Goal: Check status

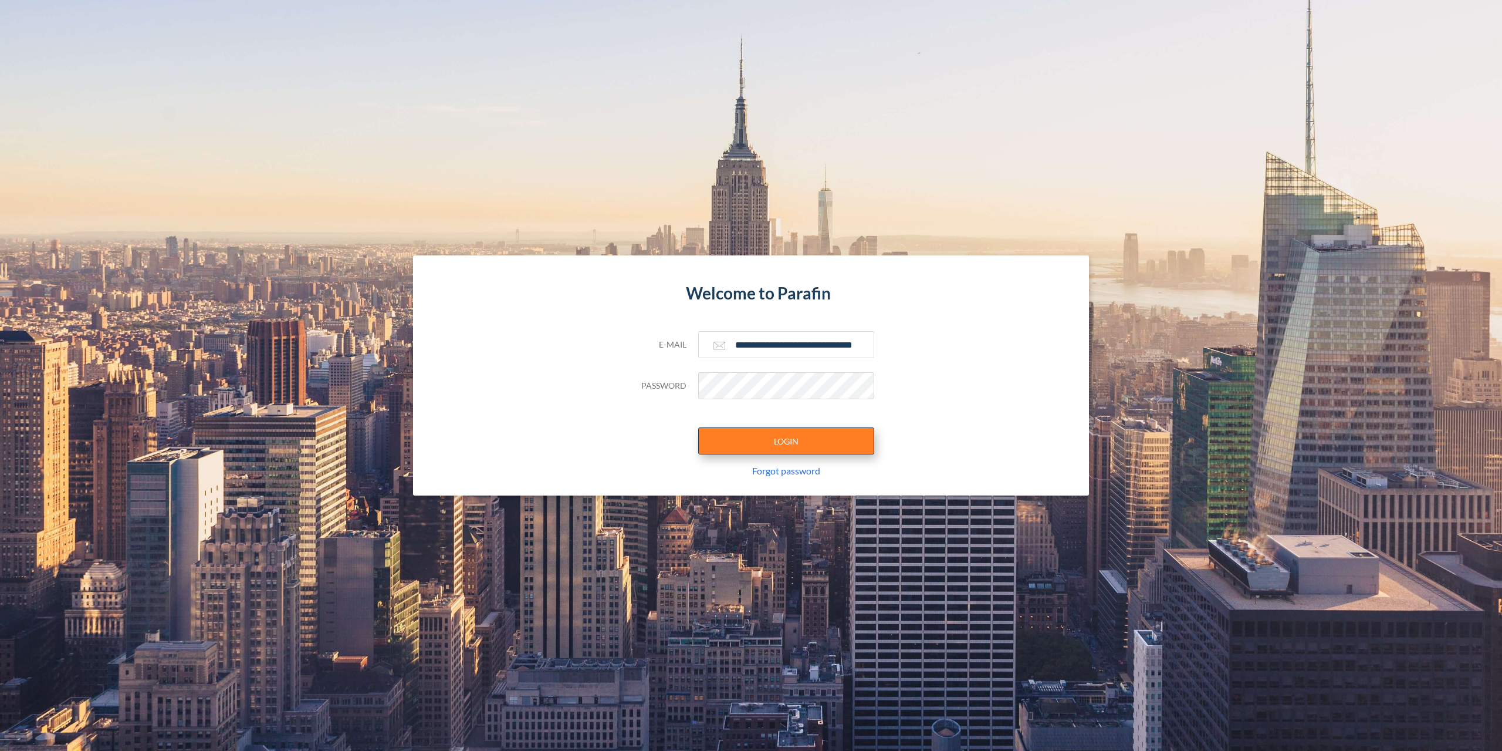
click at [711, 435] on button "LOGIN" at bounding box center [786, 440] width 176 height 27
type input "**********"
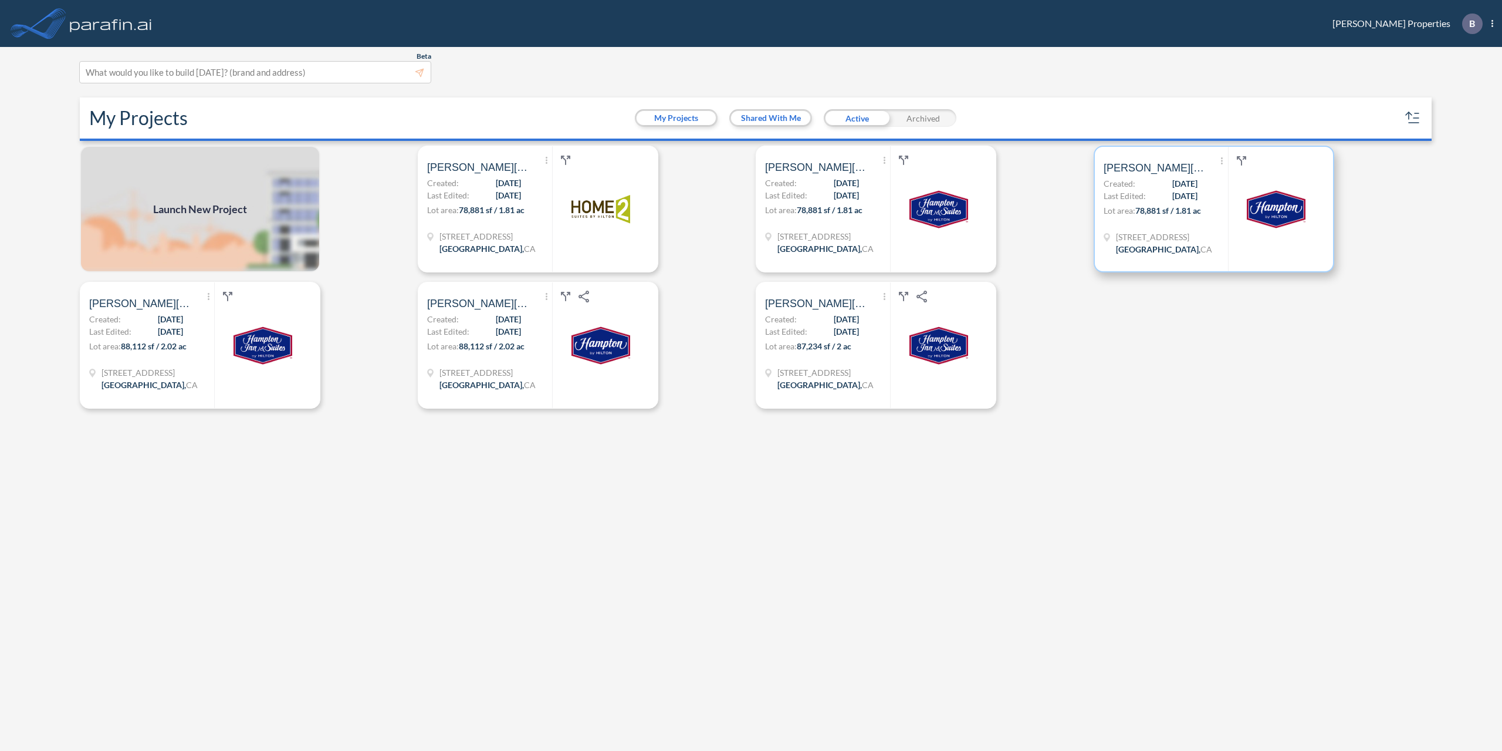
click at [1196, 180] on span "[DATE]" at bounding box center [1185, 183] width 25 height 12
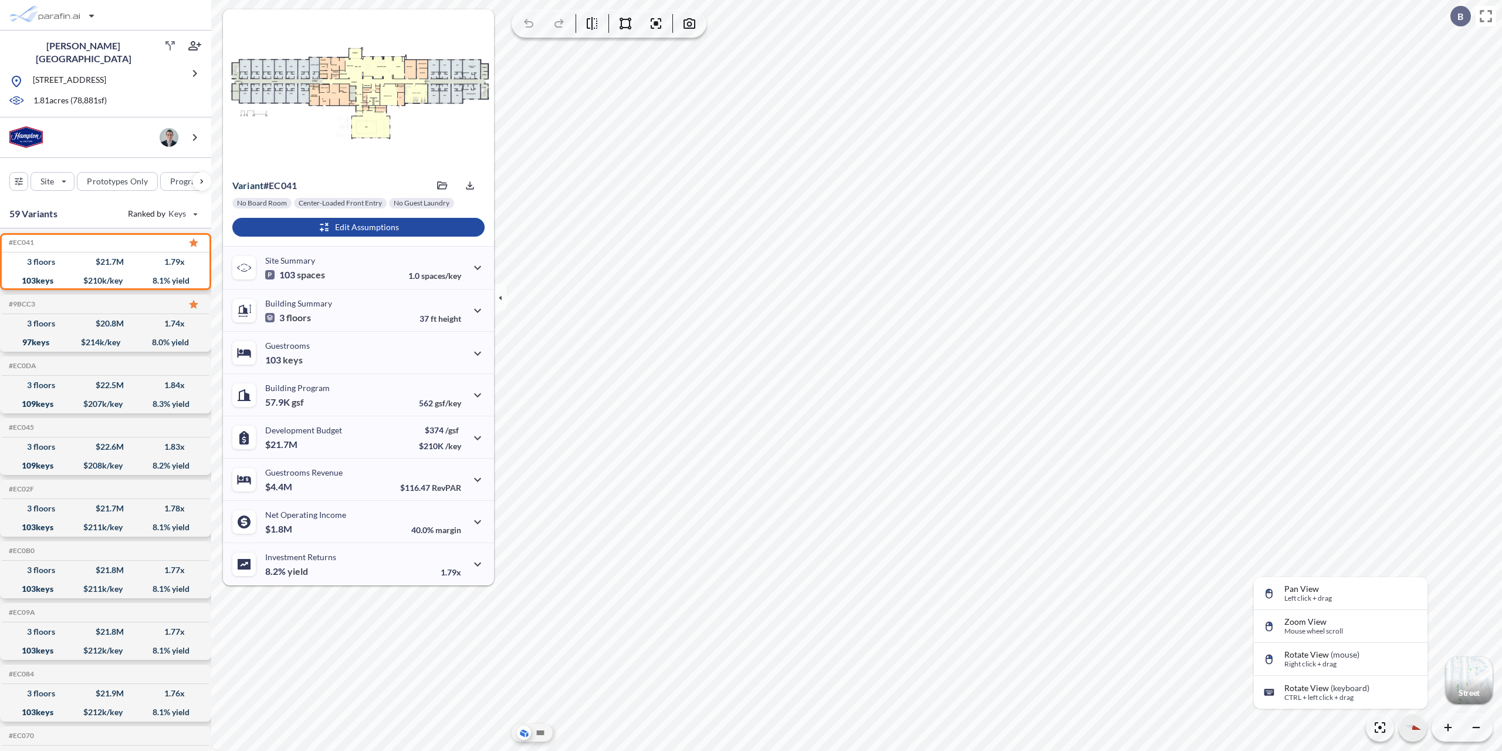
click at [1414, 724] on div "button" at bounding box center [1413, 727] width 27 height 27
click at [446, 25] on div at bounding box center [358, 89] width 271 height 160
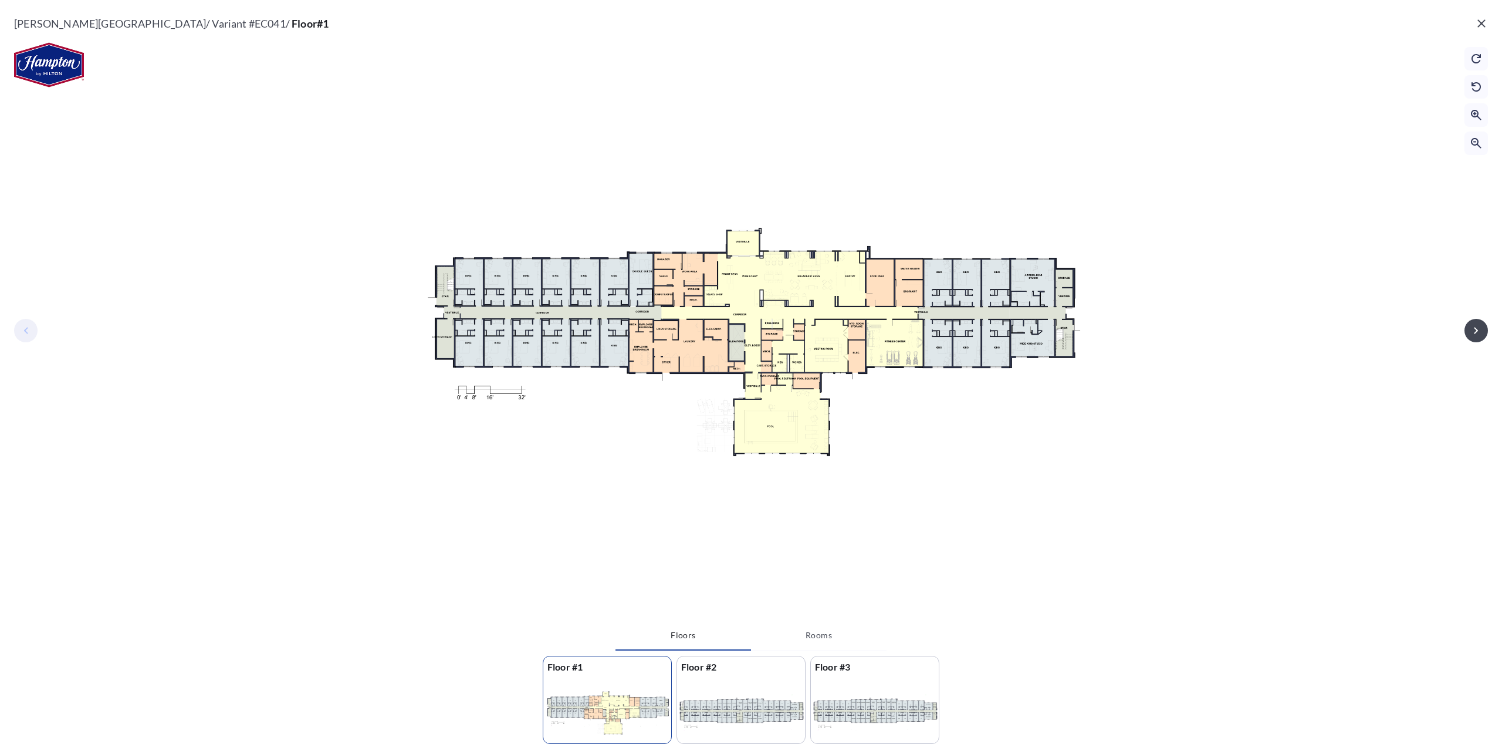
click at [1481, 22] on icon "button" at bounding box center [1482, 23] width 8 height 8
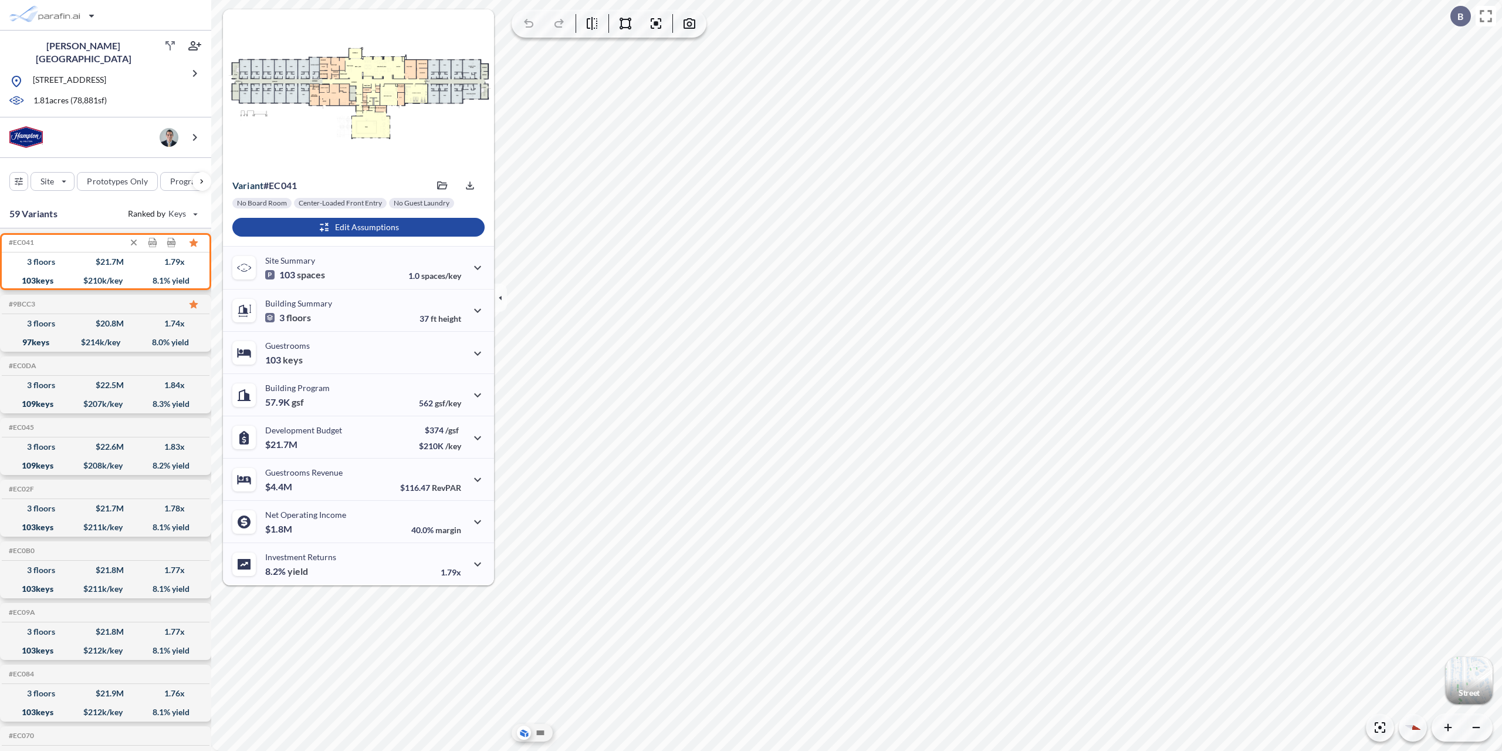
click at [102, 266] on div "3 floors $ 21.7 M 1.79 x" at bounding box center [105, 261] width 198 height 19
click at [501, 296] on icon "button" at bounding box center [500, 297] width 13 height 13
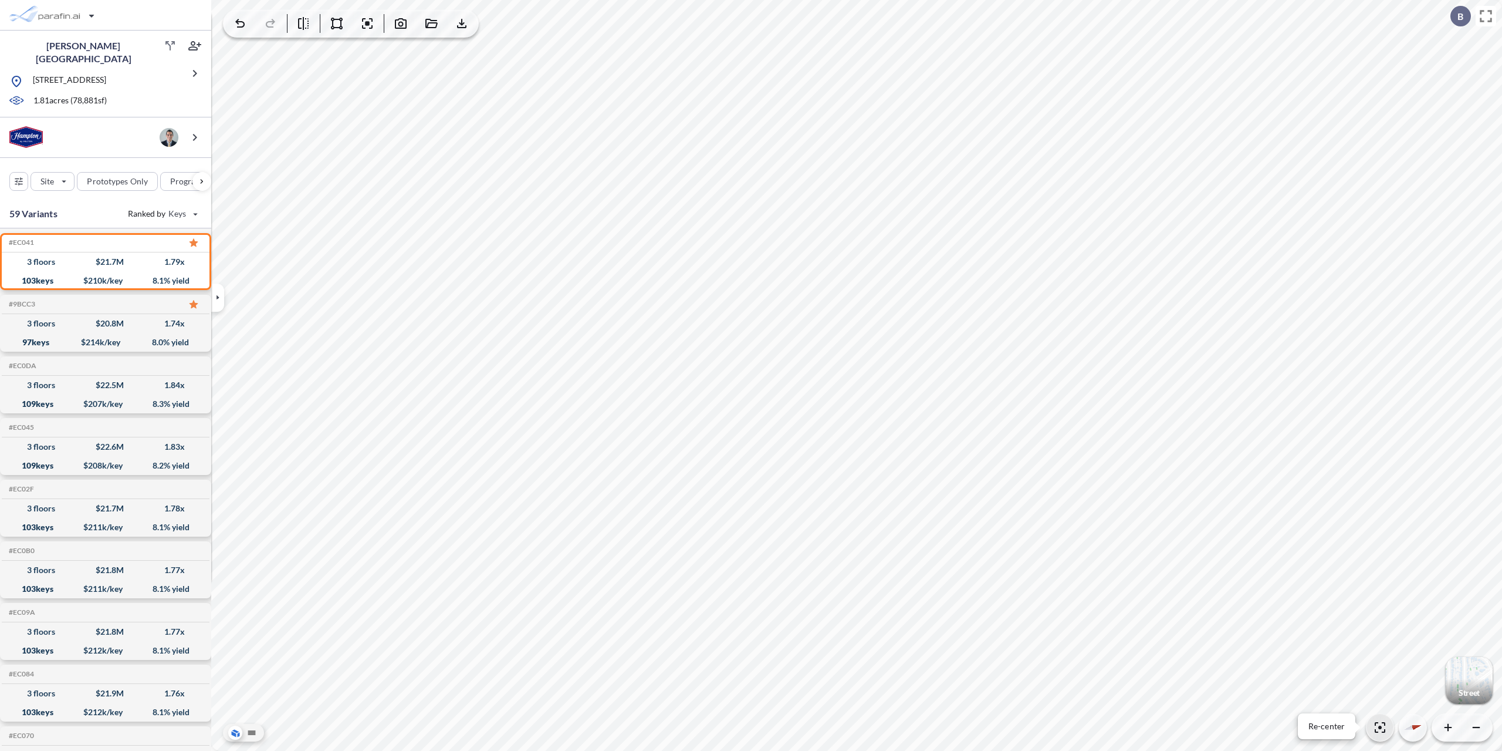
click at [1379, 721] on icon "button" at bounding box center [1380, 727] width 14 height 14
click at [1382, 729] on icon "button" at bounding box center [1380, 727] width 14 height 14
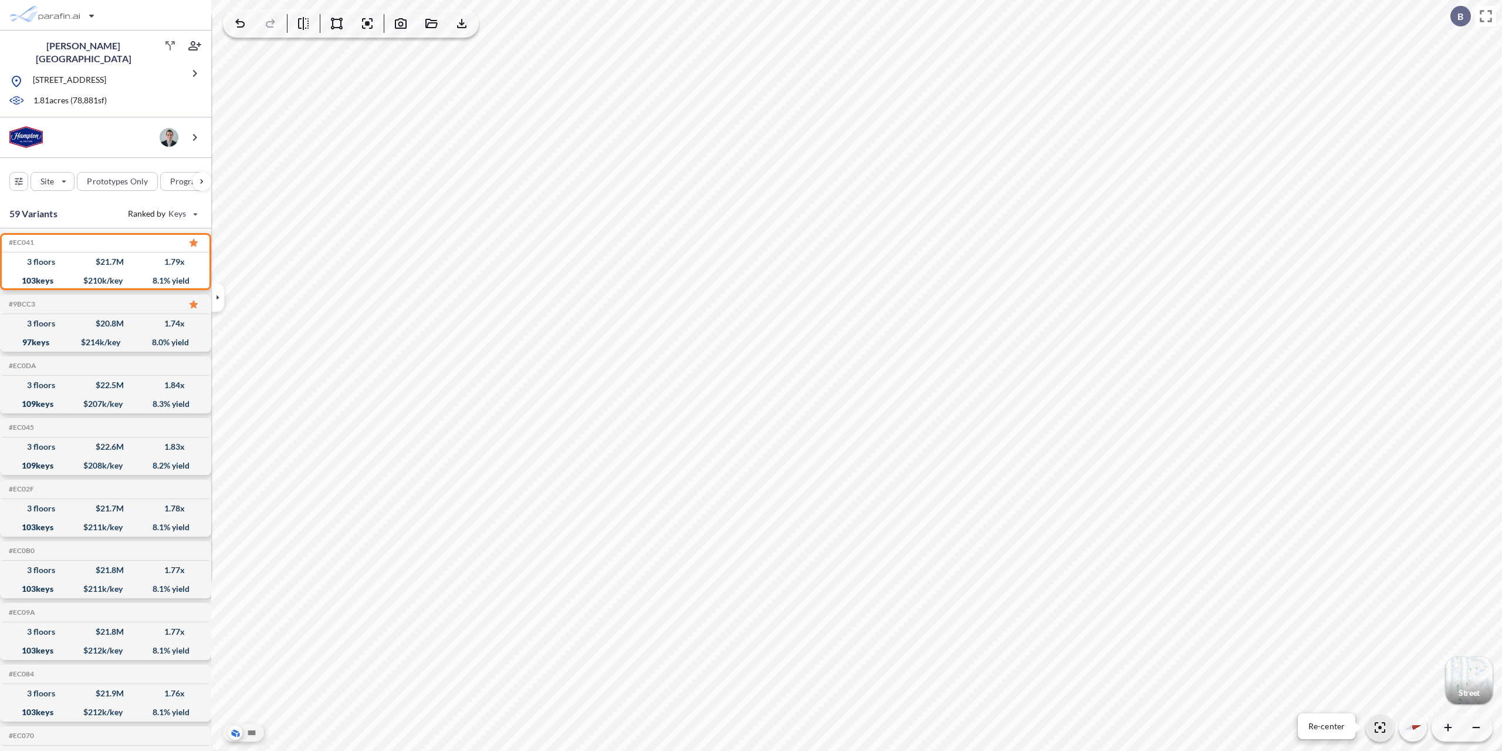
click at [1382, 729] on icon "button" at bounding box center [1380, 727] width 14 height 14
click at [1407, 728] on icon "button" at bounding box center [1409, 729] width 11 height 8
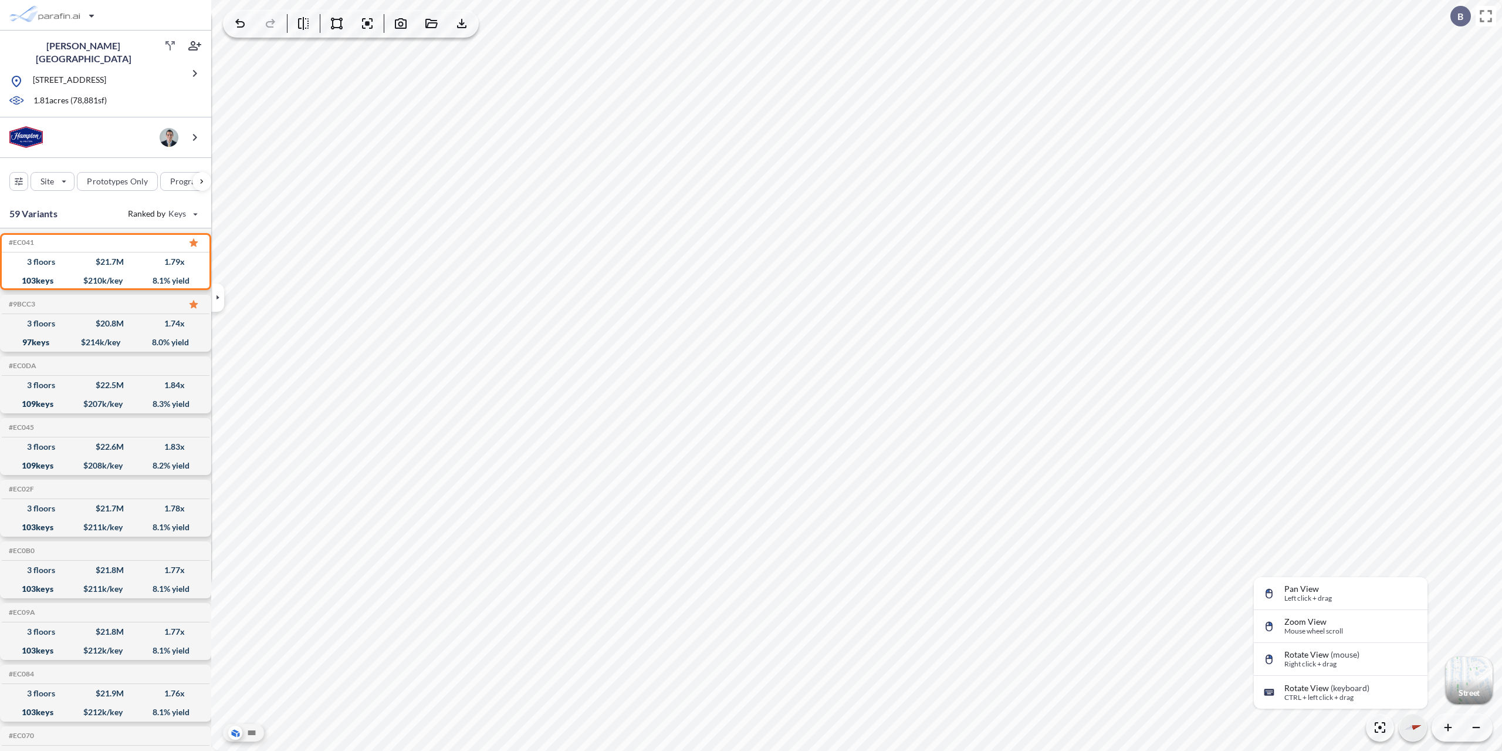
click at [1407, 728] on icon "button" at bounding box center [1409, 729] width 11 height 8
drag, startPoint x: 1407, startPoint y: 728, endPoint x: 1434, endPoint y: 721, distance: 28.5
click at [1406, 728] on icon "button" at bounding box center [1413, 727] width 20 height 11
